Goal: Task Accomplishment & Management: Use online tool/utility

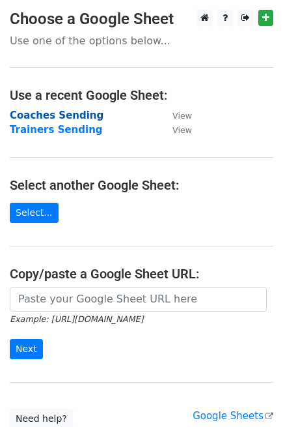
click at [42, 111] on strong "Coaches Sending" at bounding box center [57, 115] width 94 height 12
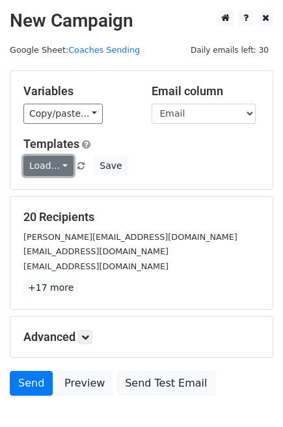
click at [60, 160] on link "Load..." at bounding box center [48, 166] width 50 height 20
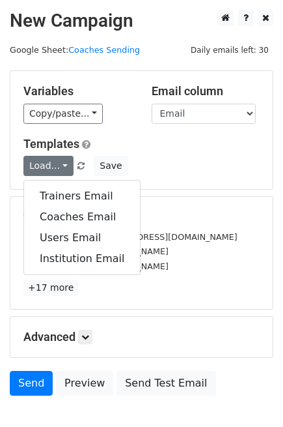
click at [158, 169] on div "Load... Trainers Email Coaches Email Users Email Institution Email Save" at bounding box center [142, 166] width 256 height 20
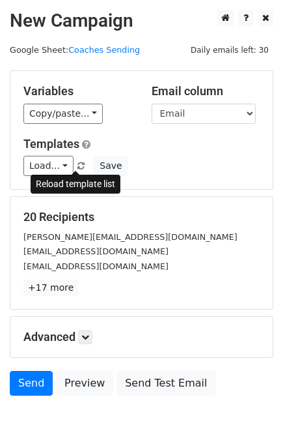
click at [78, 162] on span at bounding box center [81, 166] width 7 height 8
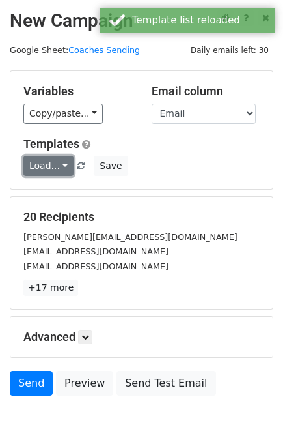
click at [53, 166] on link "Load..." at bounding box center [48, 166] width 50 height 20
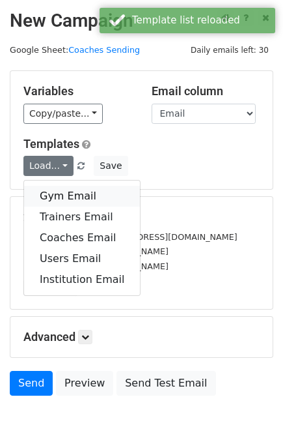
click at [57, 191] on link "Gym Email" at bounding box center [82, 196] width 116 height 21
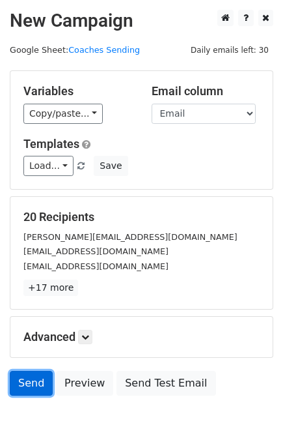
click at [17, 384] on link "Send" at bounding box center [31, 383] width 43 height 25
